Goal: Find contact information: Find contact information

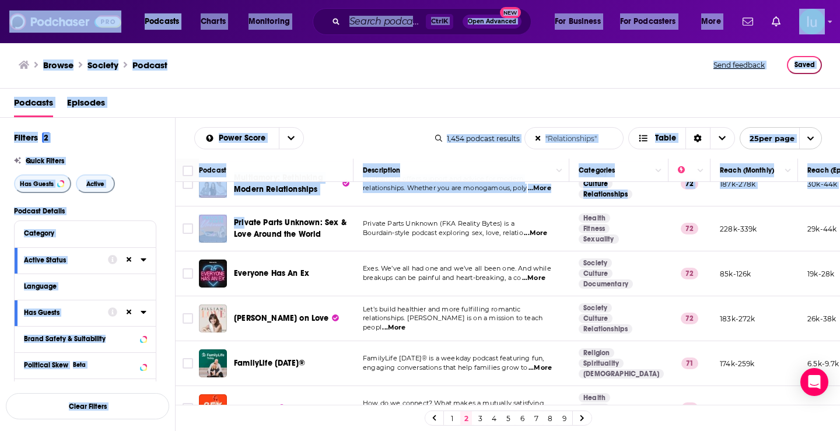
scroll to position [340, 0]
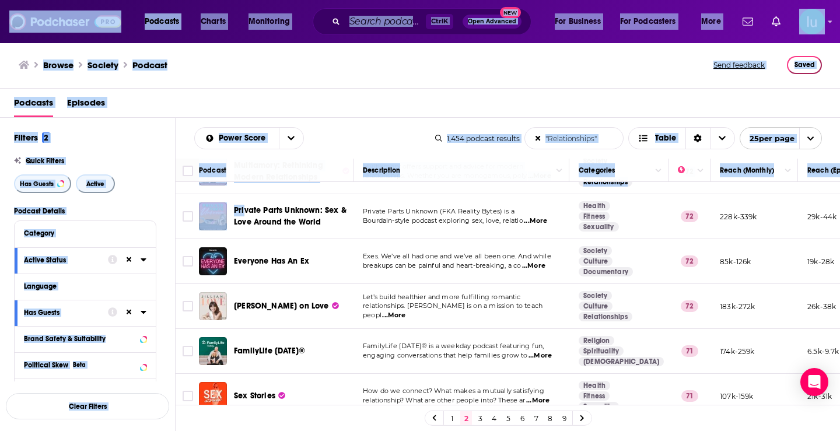
click at [532, 291] on td "Let’s build healthier and more fulfilling romantic relationships. [PERSON_NAME]…" at bounding box center [461, 306] width 216 height 45
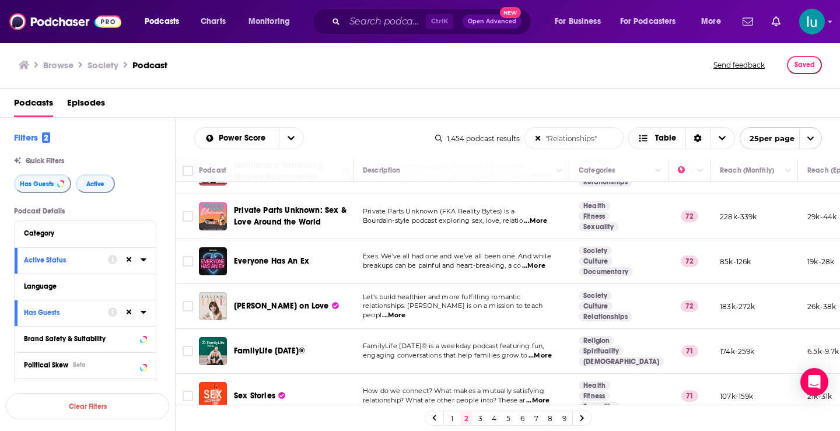
scroll to position [478, 0]
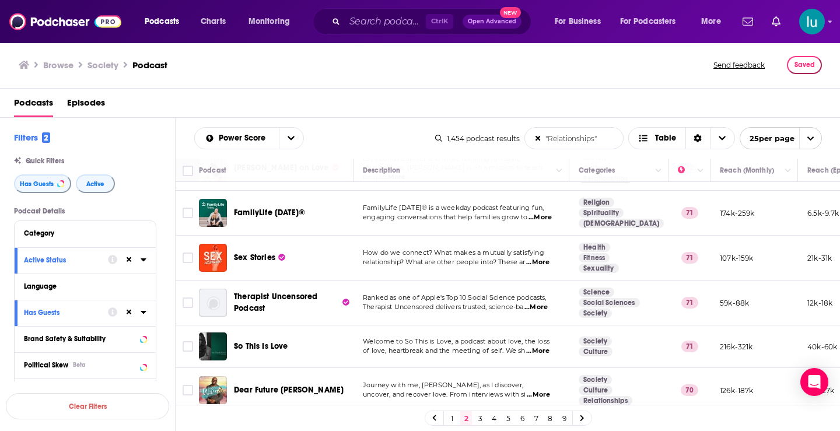
click at [545, 266] on span "...More" at bounding box center [537, 262] width 23 height 9
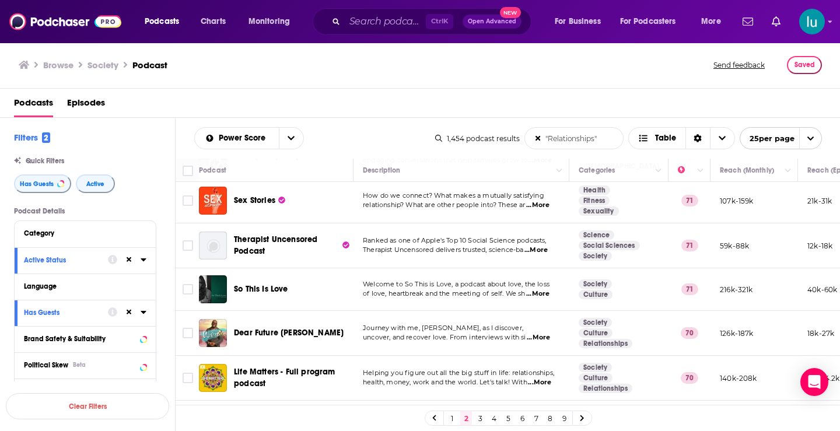
scroll to position [598, 0]
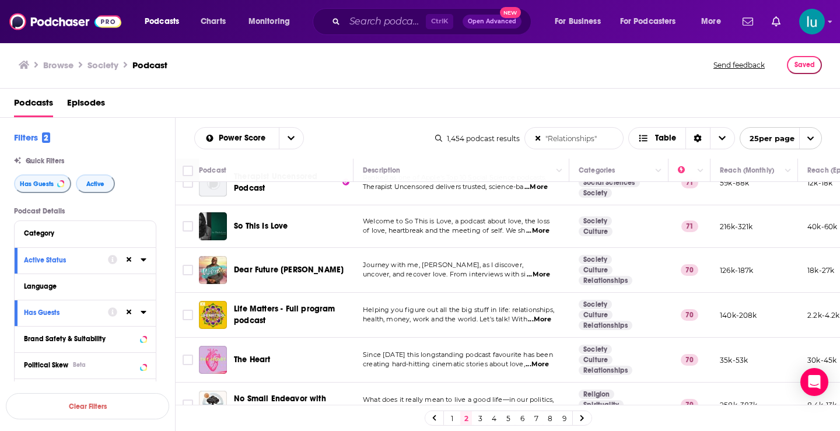
click at [545, 321] on span "...More" at bounding box center [539, 319] width 23 height 9
click at [549, 368] on span "...More" at bounding box center [536, 364] width 23 height 9
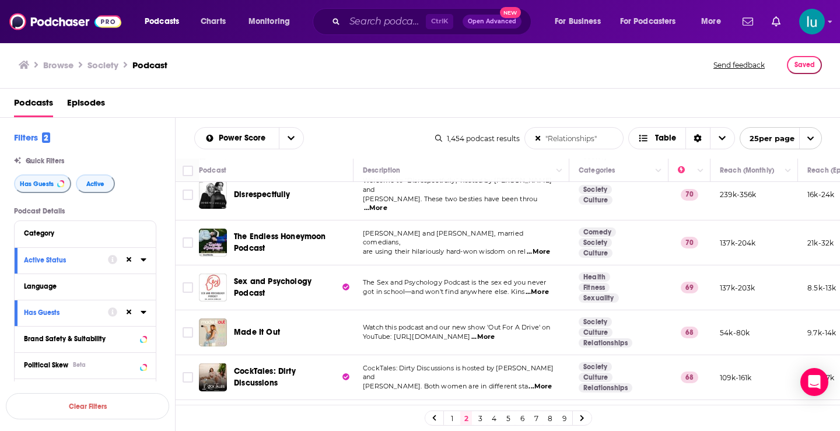
scroll to position [893, 0]
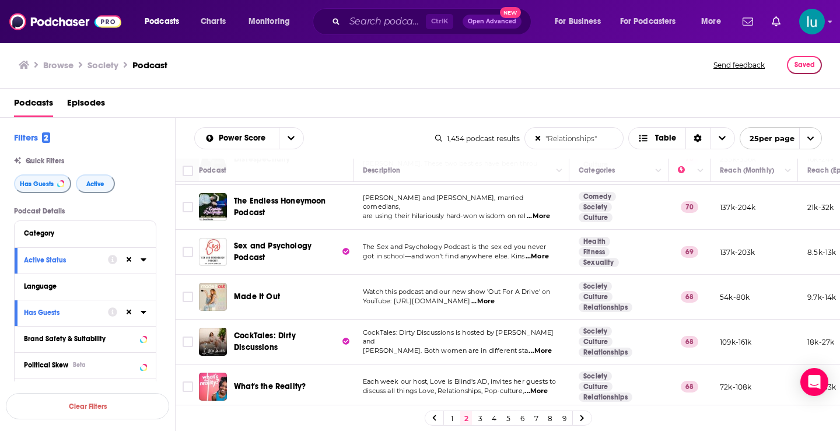
click at [540, 387] on span "...More" at bounding box center [535, 391] width 23 height 9
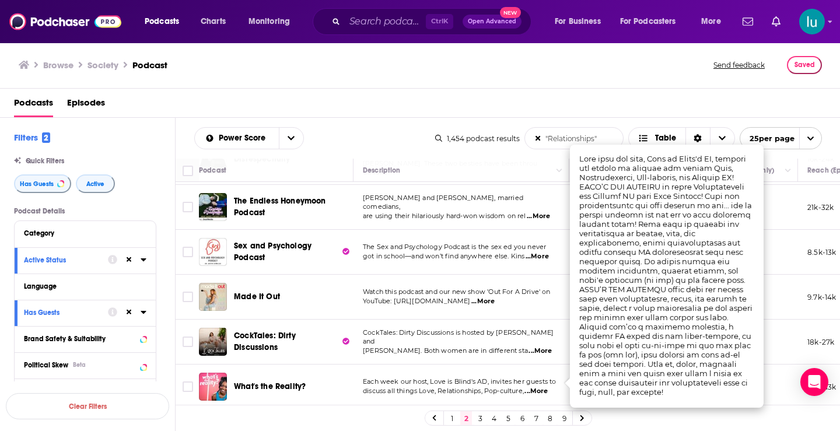
click at [584, 416] on icon at bounding box center [581, 418] width 5 height 7
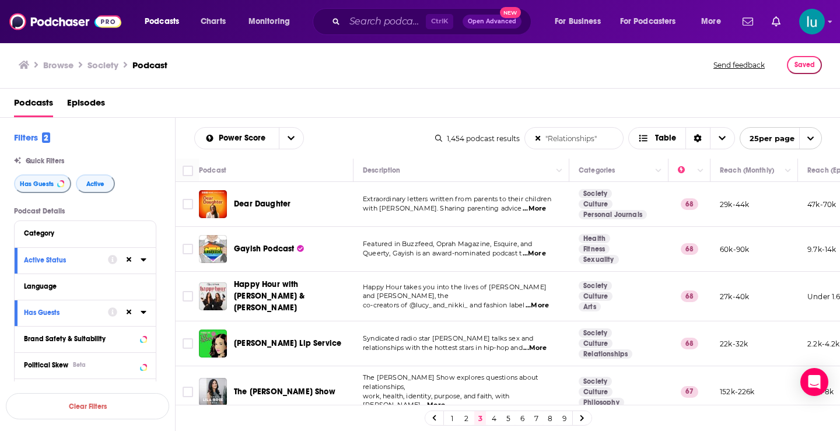
click at [445, 401] on span "...More" at bounding box center [433, 405] width 23 height 9
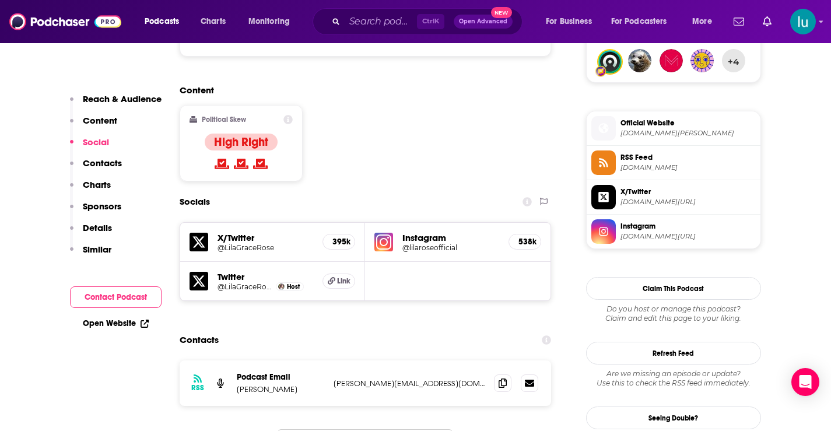
scroll to position [906, 0]
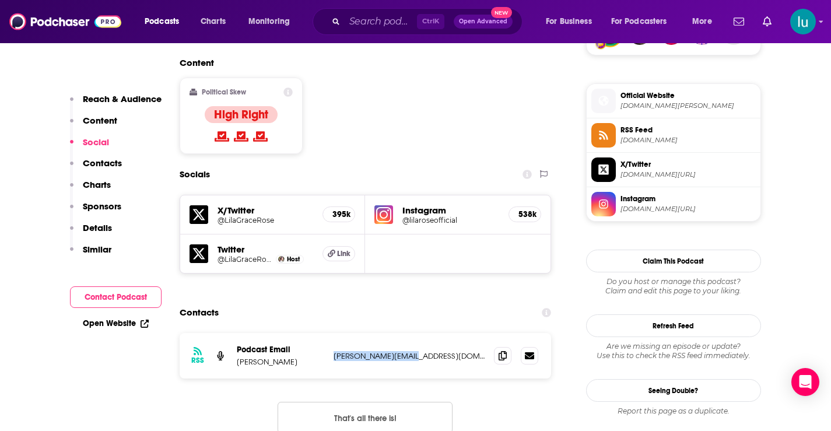
drag, startPoint x: 429, startPoint y: 286, endPoint x: 353, endPoint y: 291, distance: 76.0
click at [331, 333] on div "RSS Podcast Email Lila Rose harris@gtbmedia.com harris@gtbmedia.com" at bounding box center [366, 355] width 372 height 45
copy p "harris@gtbmedia.com"
